Goal: Task Accomplishment & Management: Use online tool/utility

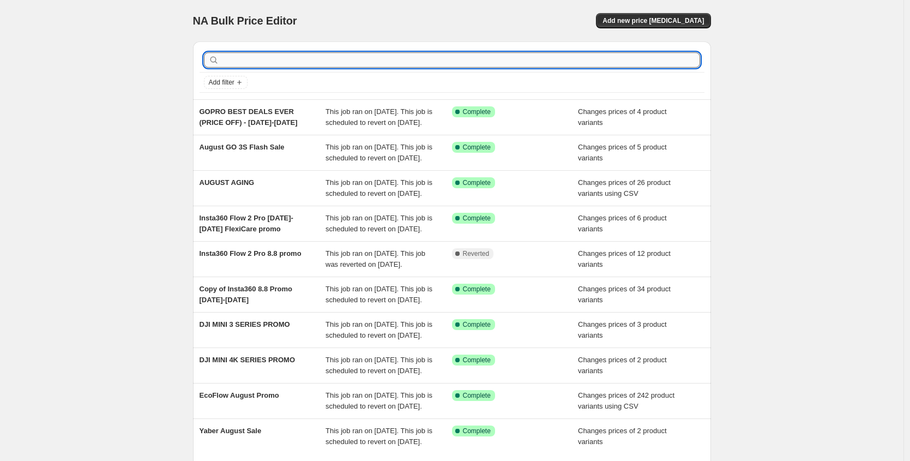
click at [239, 57] on input "text" at bounding box center [460, 59] width 479 height 15
type input "o"
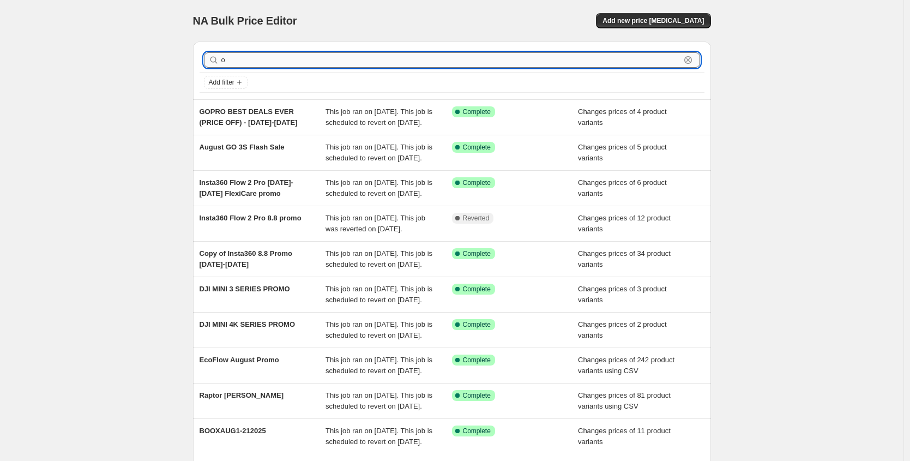
click at [234, 59] on input "o" at bounding box center [450, 59] width 459 height 15
type input "birthday"
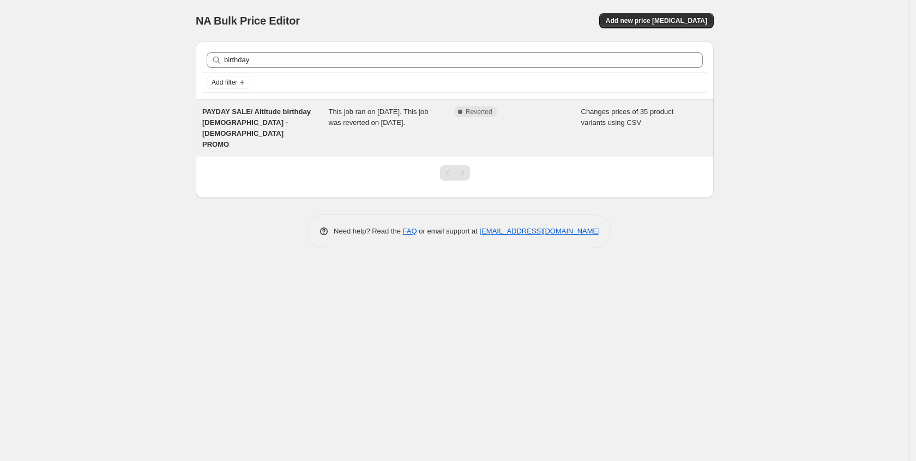
click at [229, 111] on span "PAYDAY SALE/ Altitude birthday OCT 26 - Nov 1 PROMO" at bounding box center [256, 127] width 109 height 41
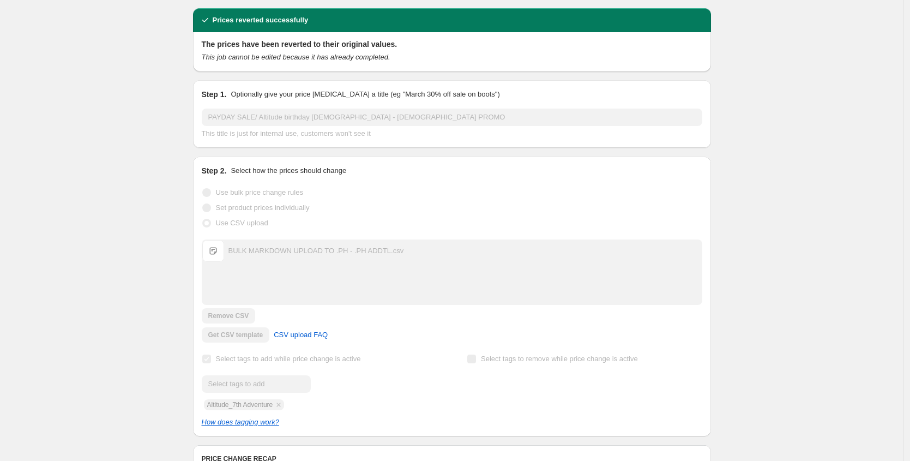
scroll to position [58, 0]
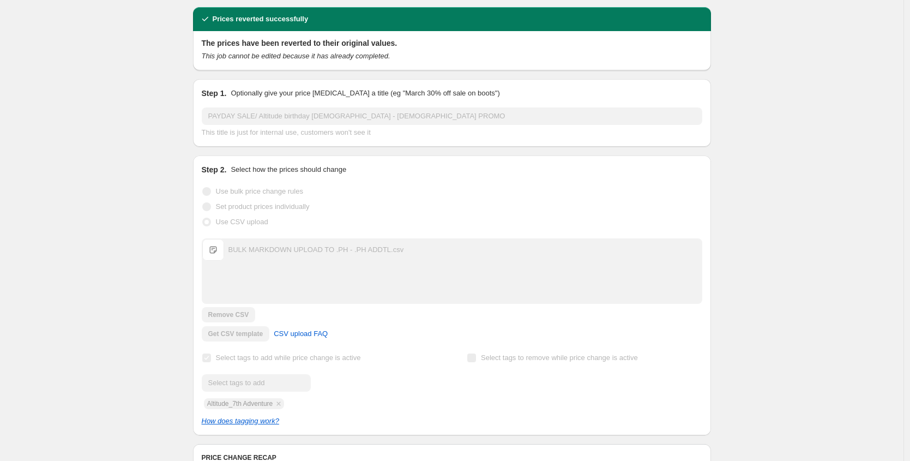
click at [367, 244] on div "BULK MARKDOWN UPLOAD TO .PH - .PH ADDTL.csv" at bounding box center [316, 249] width 176 height 11
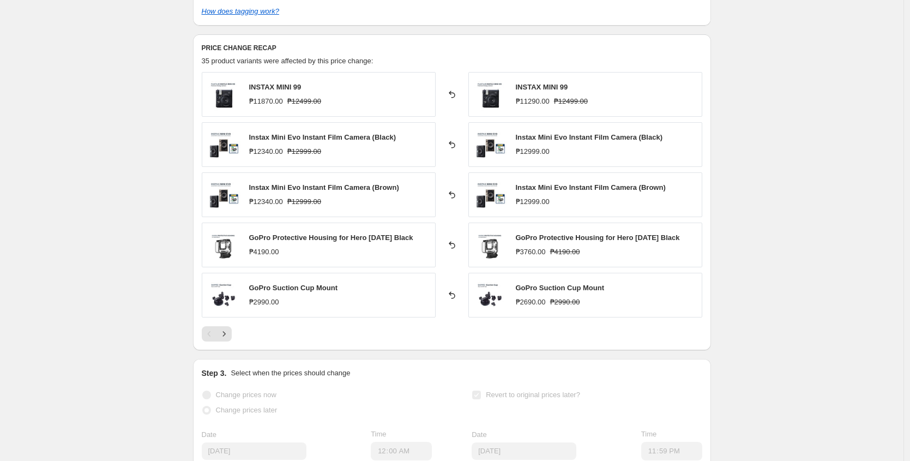
scroll to position [468, 0]
click at [230, 328] on icon "Next" at bounding box center [224, 333] width 11 height 11
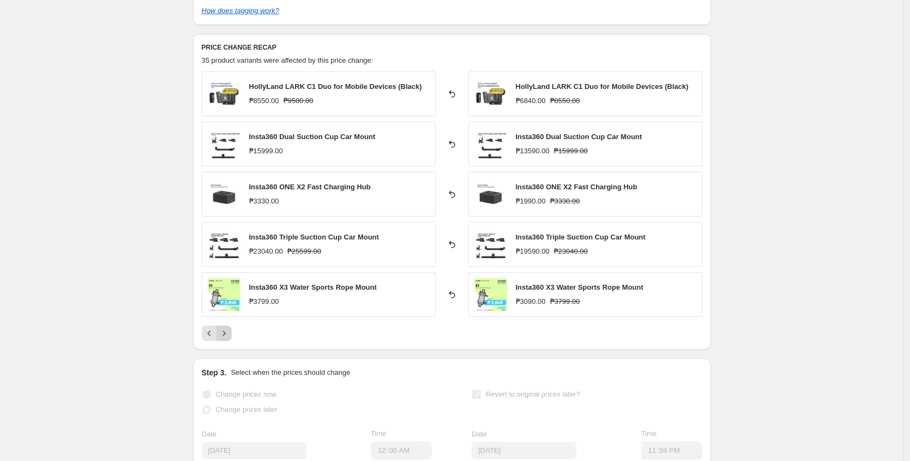
click at [227, 328] on icon "Next" at bounding box center [224, 333] width 11 height 11
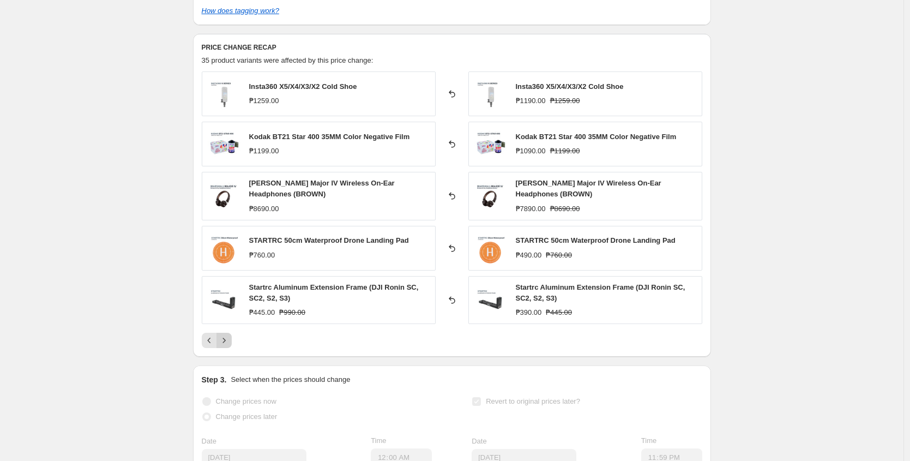
click at [225, 338] on icon "Next" at bounding box center [223, 340] width 3 height 5
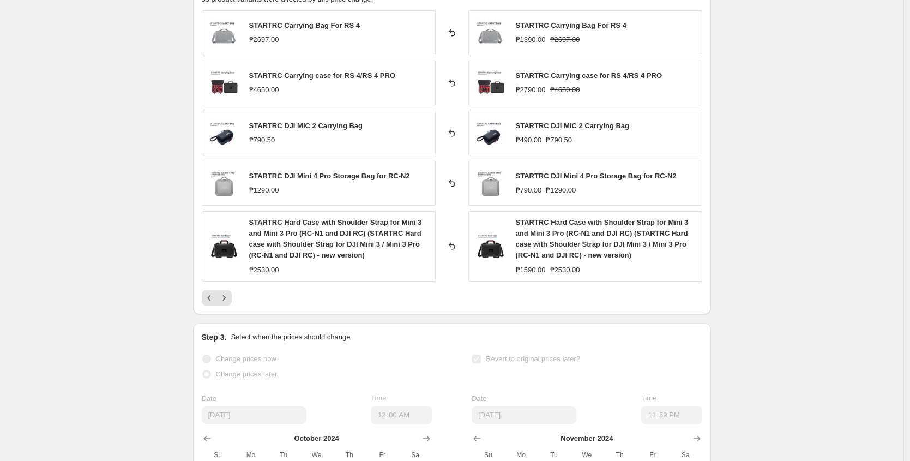
scroll to position [577, 0]
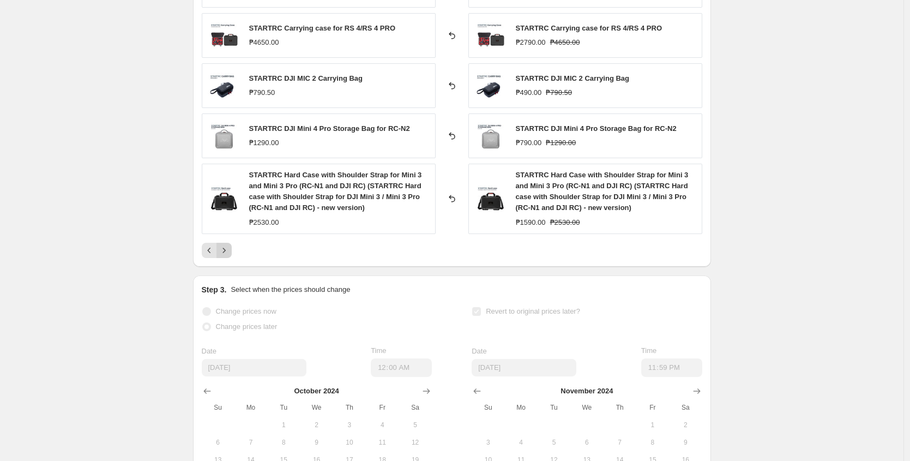
click at [228, 245] on icon "Next" at bounding box center [224, 250] width 11 height 11
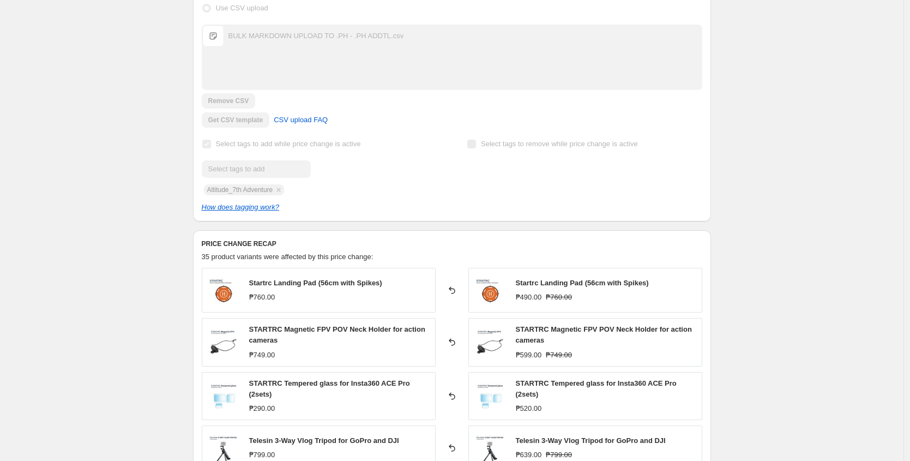
scroll to position [264, 0]
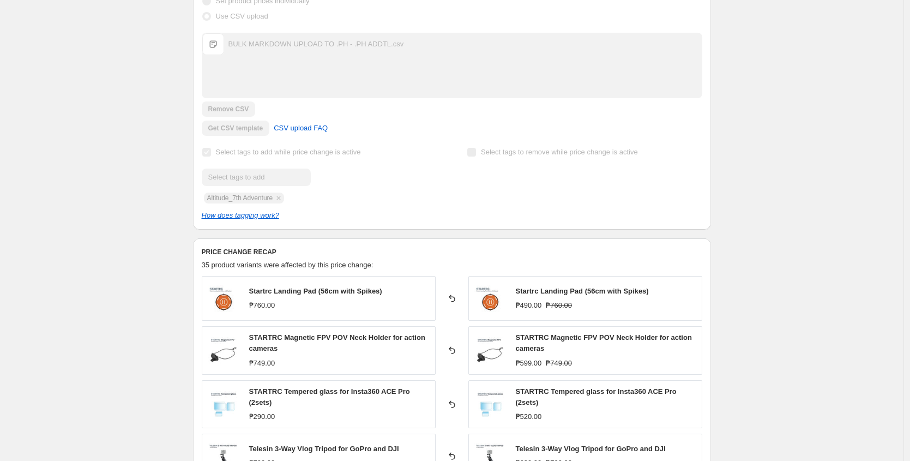
click at [222, 33] on span "BULK MARKDOWN UPLOAD TO .PH - .PH ADDTL.csv" at bounding box center [213, 44] width 22 height 22
click at [218, 33] on span "BULK MARKDOWN UPLOAD TO .PH - .PH ADDTL.csv" at bounding box center [213, 44] width 22 height 22
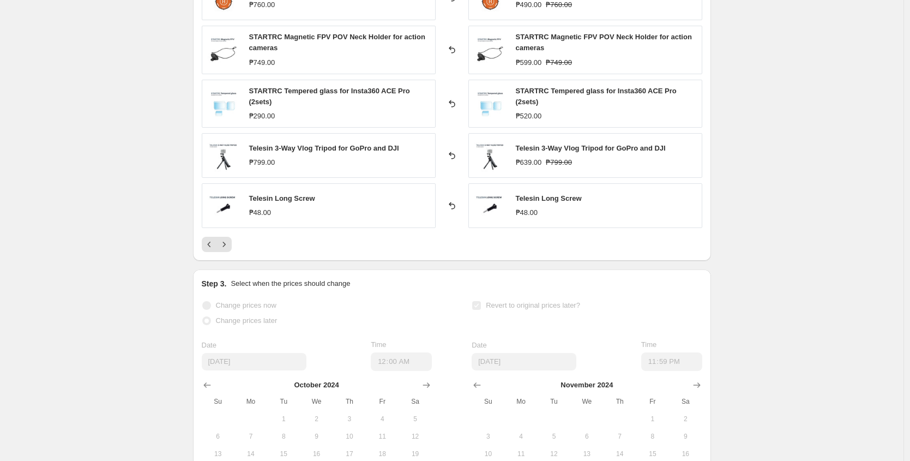
scroll to position [672, 0]
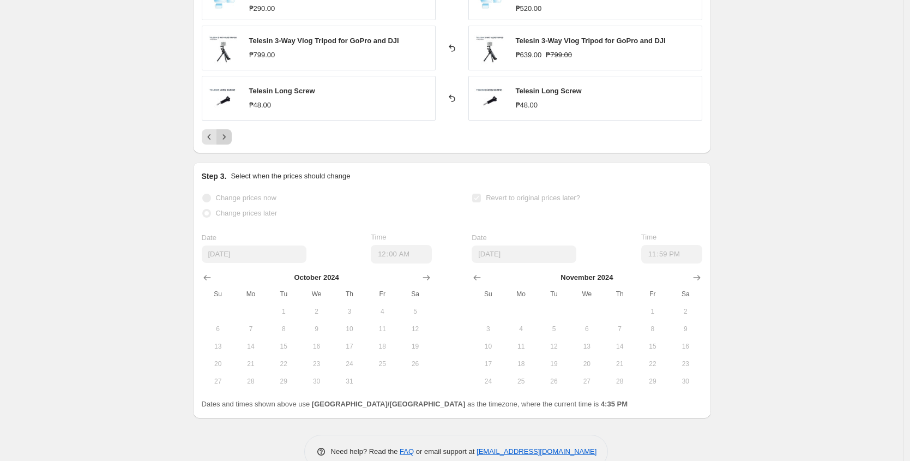
click at [228, 131] on icon "Next" at bounding box center [224, 136] width 11 height 11
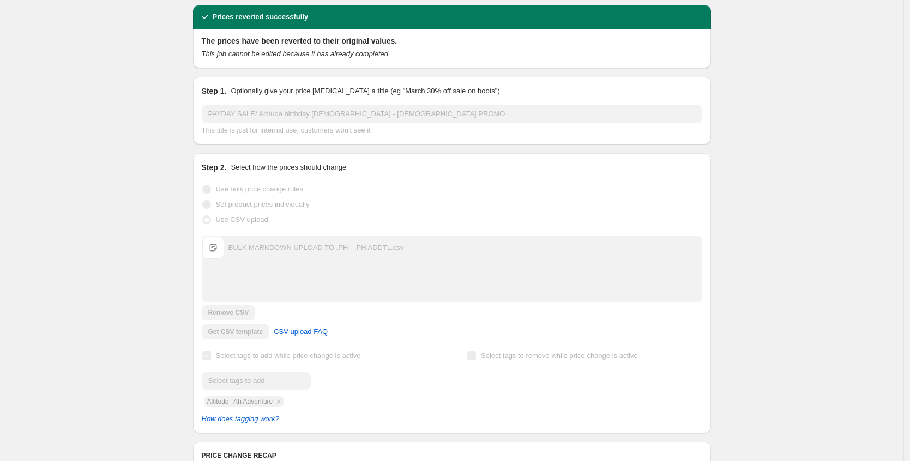
scroll to position [83, 0]
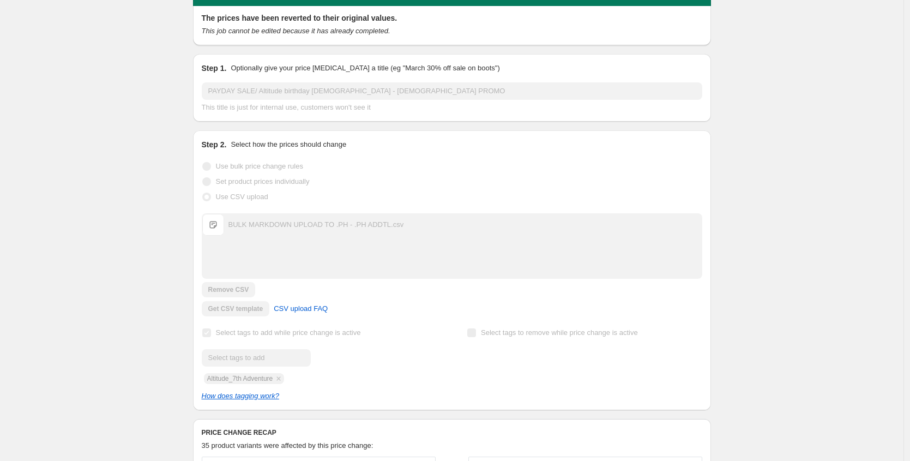
click at [218, 214] on span "BULK MARKDOWN UPLOAD TO .PH - .PH ADDTL.csv" at bounding box center [213, 225] width 22 height 22
click at [242, 219] on div "BULK MARKDOWN UPLOAD TO .PH - .PH ADDTL.csv" at bounding box center [316, 224] width 176 height 11
click at [265, 219] on div "BULK MARKDOWN UPLOAD TO .PH - .PH ADDTL.csv" at bounding box center [316, 224] width 176 height 11
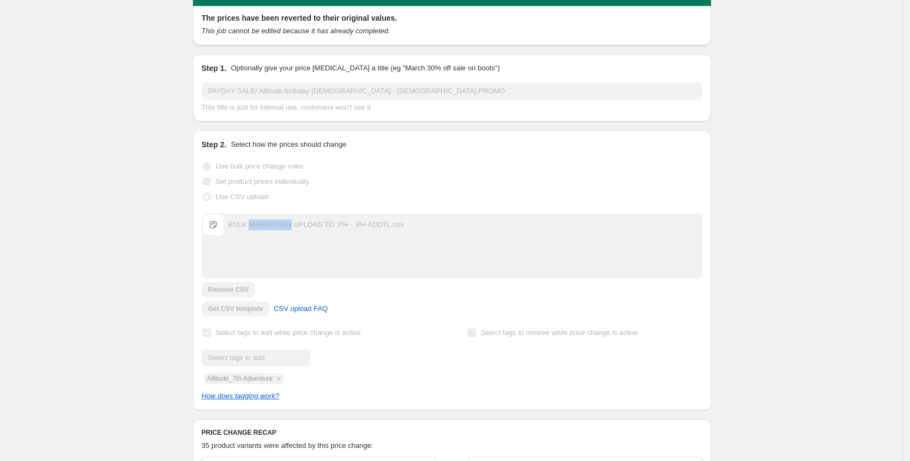
click at [265, 219] on div "BULK MARKDOWN UPLOAD TO .PH - .PH ADDTL.csv" at bounding box center [316, 224] width 176 height 11
click at [275, 219] on div "BULK MARKDOWN UPLOAD TO .PH - .PH ADDTL.csv" at bounding box center [316, 224] width 176 height 11
click at [222, 214] on span "BULK MARKDOWN UPLOAD TO .PH - .PH ADDTL.csv" at bounding box center [213, 225] width 22 height 22
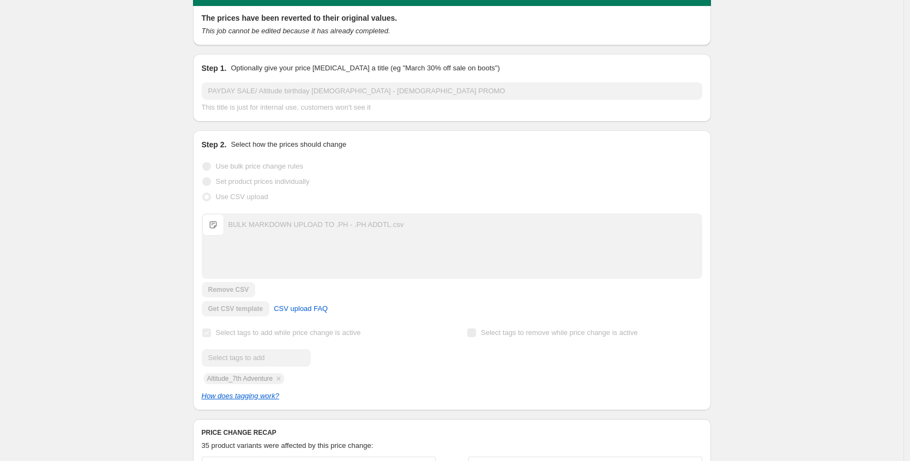
click at [217, 214] on span "BULK MARKDOWN UPLOAD TO .PH - .PH ADDTL.csv" at bounding box center [213, 225] width 22 height 22
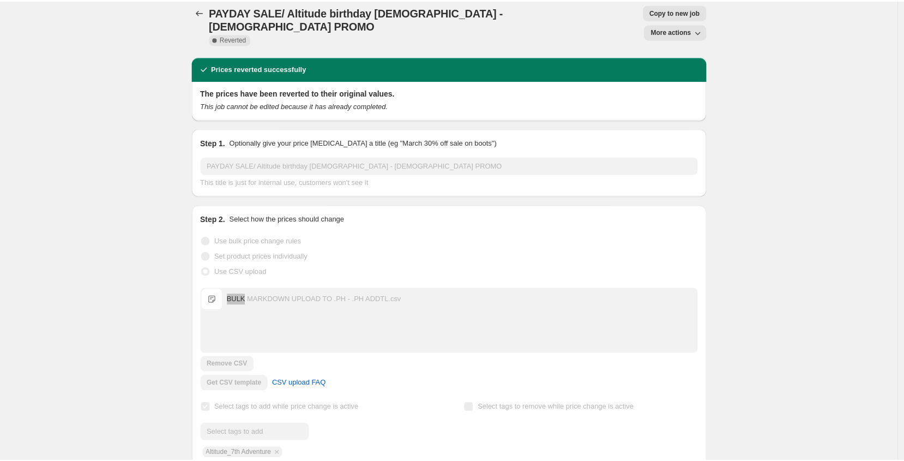
scroll to position [0, 0]
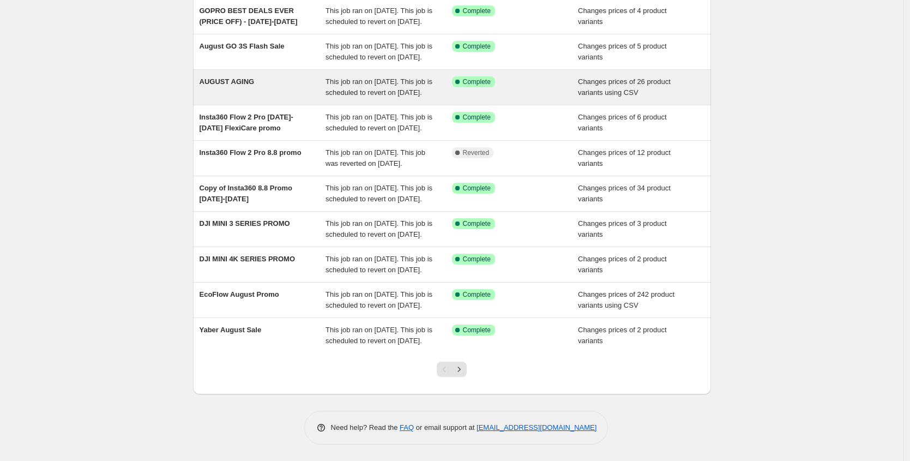
scroll to position [210, 0]
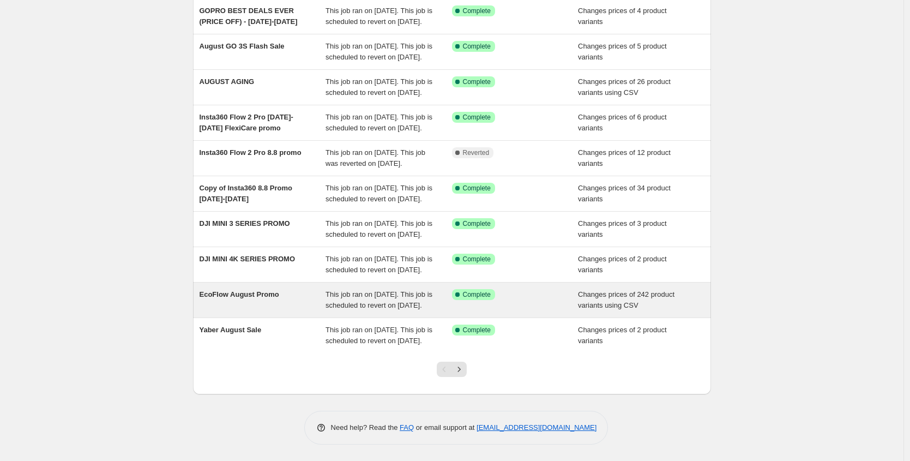
click at [282, 289] on div "EcoFlow August Promo" at bounding box center [263, 300] width 127 height 22
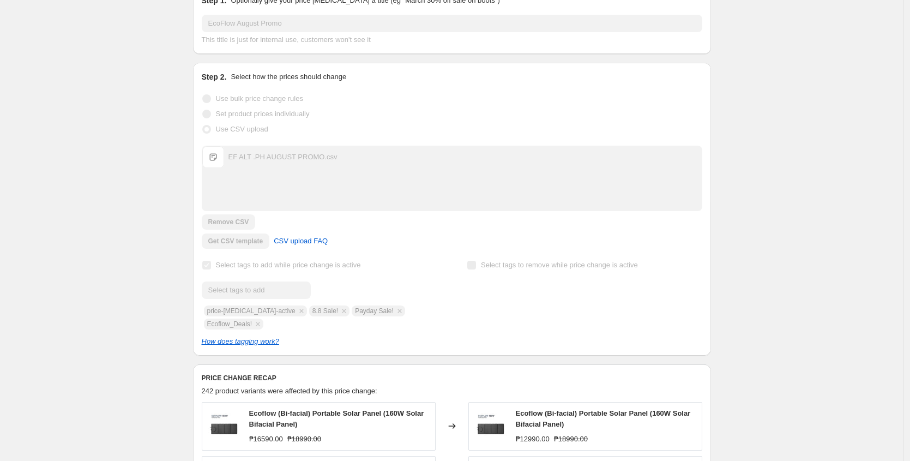
scroll to position [135, 0]
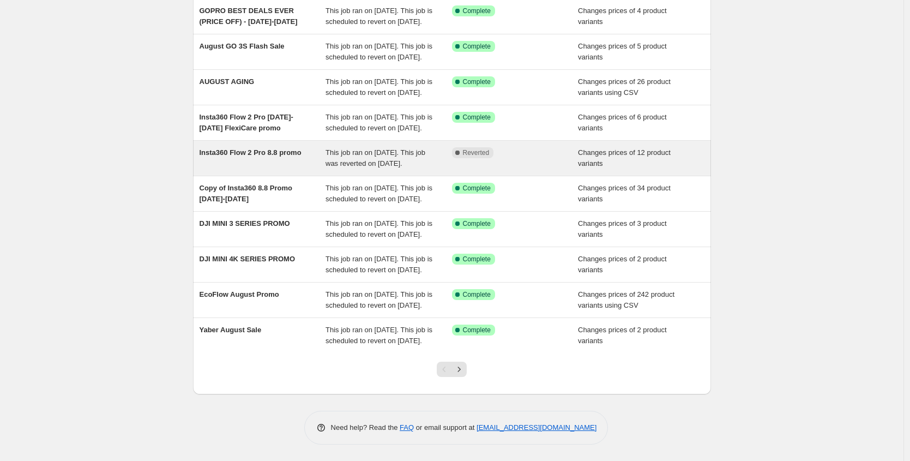
scroll to position [210, 0]
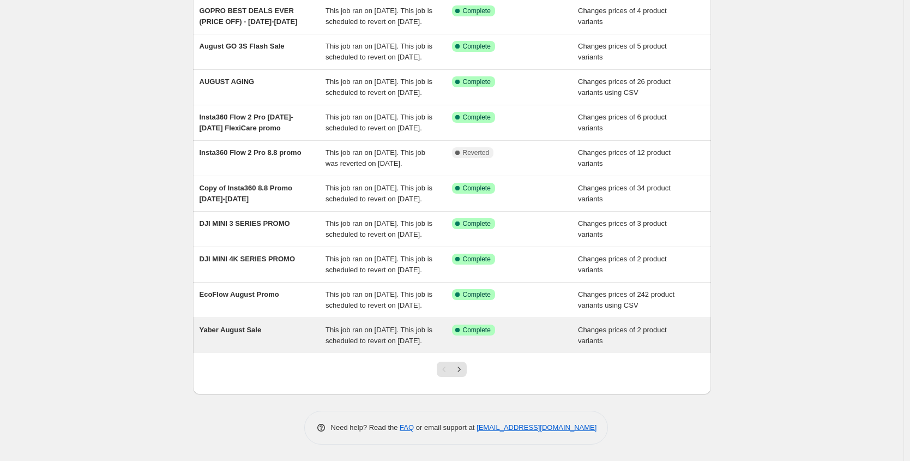
click at [357, 335] on div "This job ran on [DATE]. This job is scheduled to revert on [DATE]." at bounding box center [389, 335] width 127 height 22
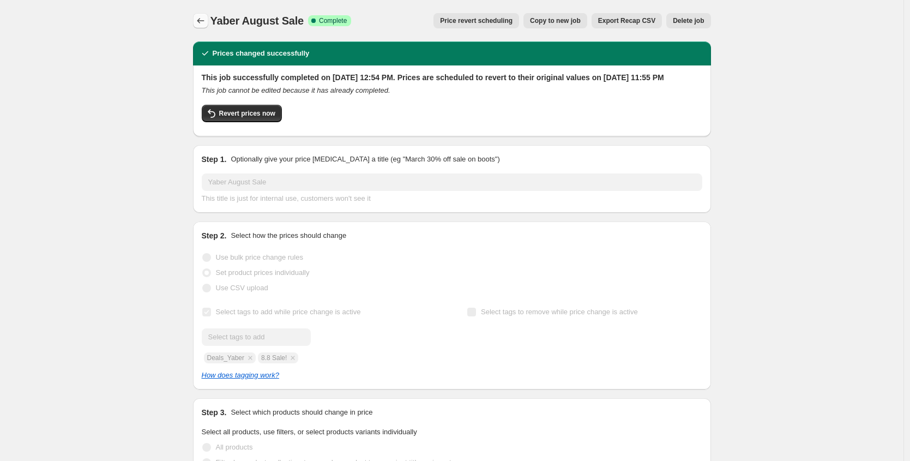
click at [204, 22] on icon "Price change jobs" at bounding box center [200, 20] width 11 height 11
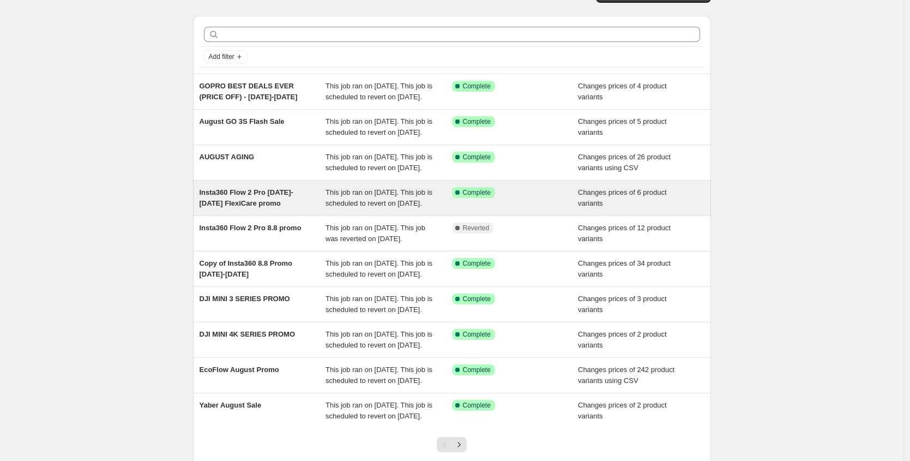
scroll to position [210, 0]
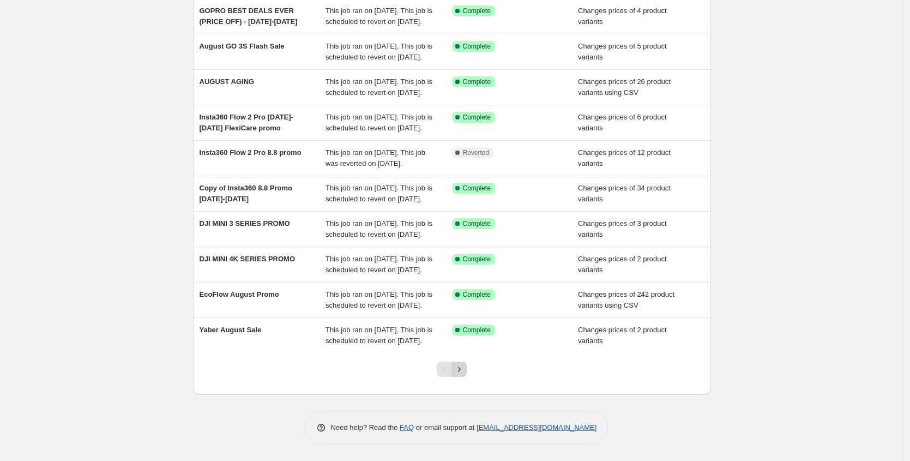
click at [465, 367] on icon "Next" at bounding box center [459, 369] width 11 height 11
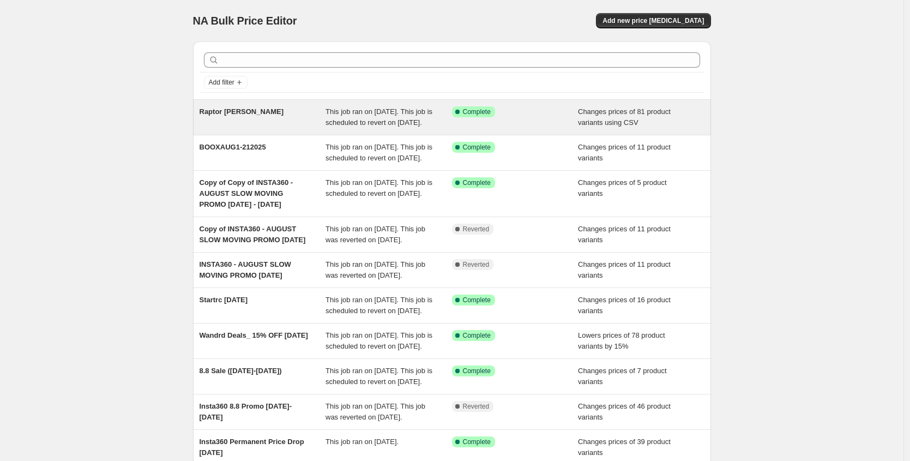
click at [236, 128] on div "Raptor [PERSON_NAME]" at bounding box center [263, 117] width 127 height 22
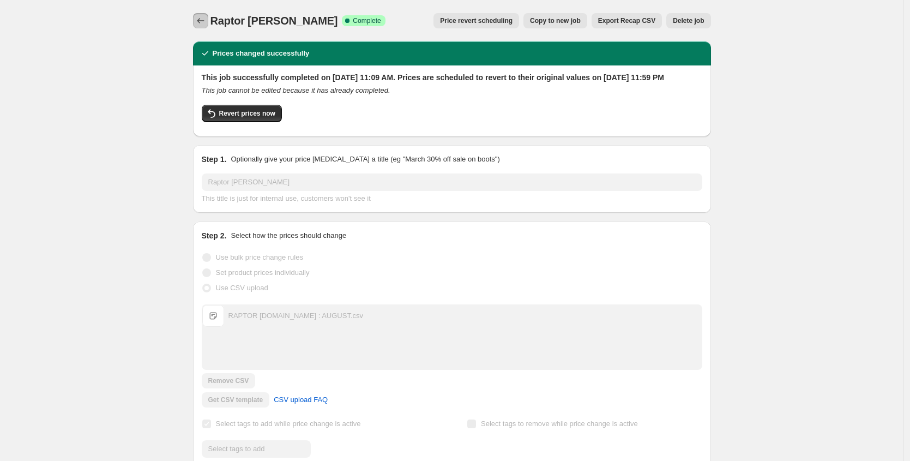
click at [205, 19] on icon "Price change jobs" at bounding box center [200, 20] width 11 height 11
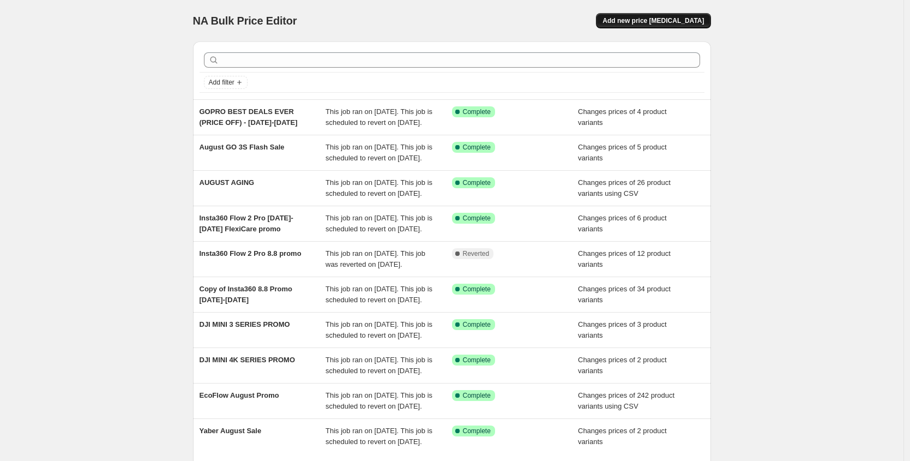
click at [628, 21] on span "Add new price [MEDICAL_DATA]" at bounding box center [653, 20] width 101 height 9
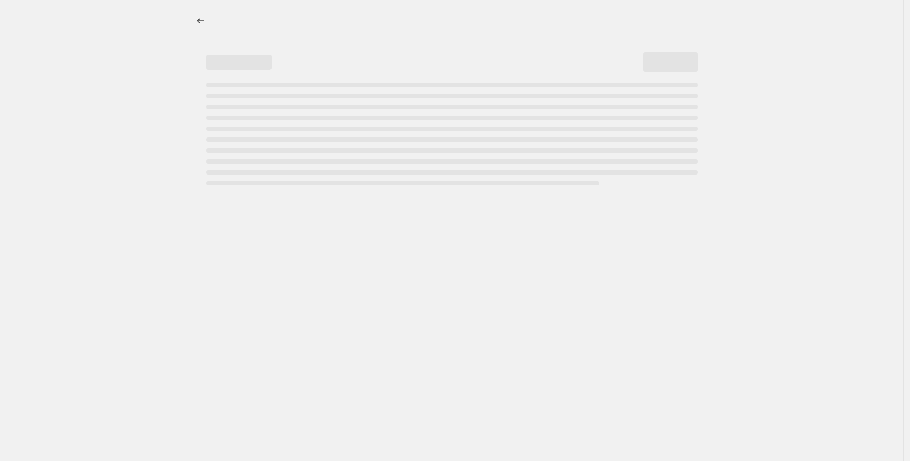
select select "percentage"
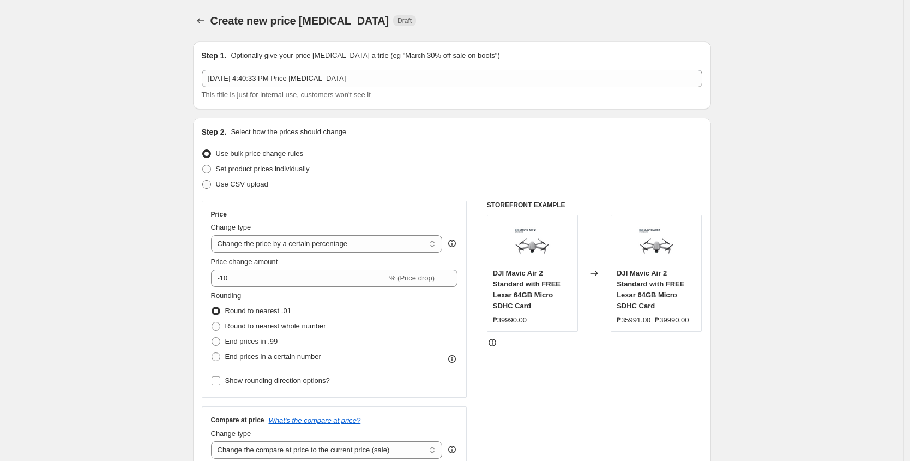
click at [252, 183] on span "Use CSV upload" at bounding box center [242, 184] width 52 height 8
click at [203, 181] on input "Use CSV upload" at bounding box center [202, 180] width 1 height 1
radio input "true"
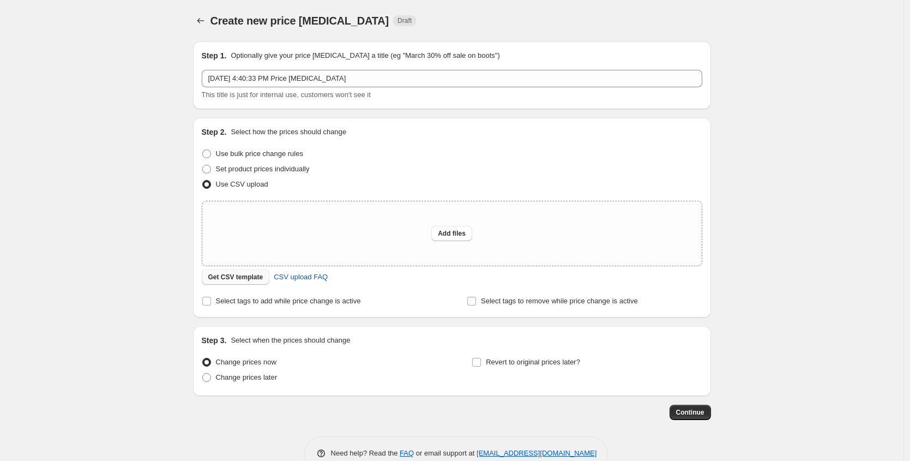
click at [239, 275] on span "Get CSV template" at bounding box center [235, 277] width 55 height 9
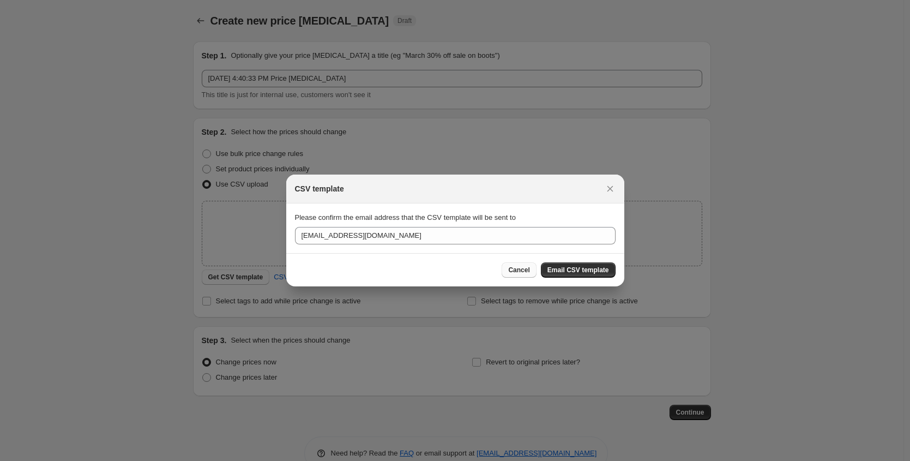
click at [520, 268] on span "Cancel" at bounding box center [518, 270] width 21 height 9
